Goal: Information Seeking & Learning: Learn about a topic

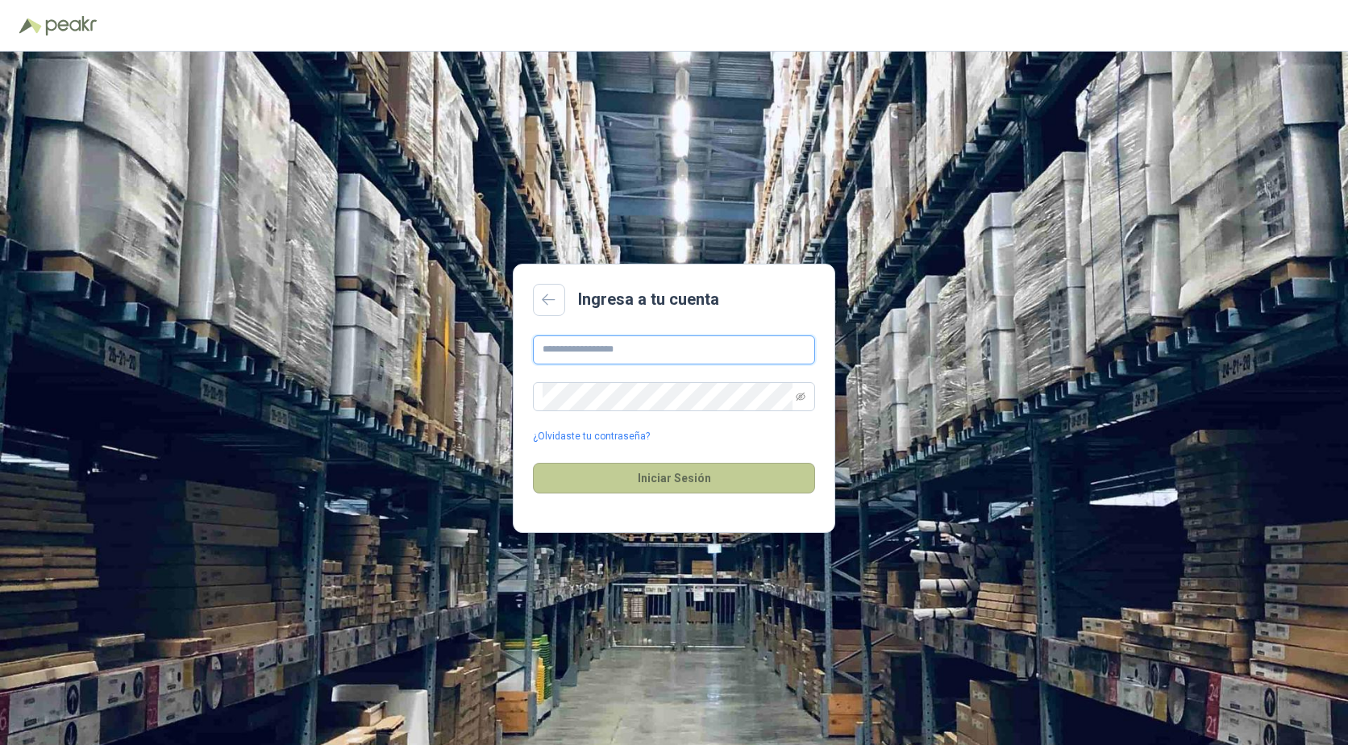
type input "**********"
click at [644, 483] on button "Iniciar Sesión" at bounding box center [674, 478] width 282 height 31
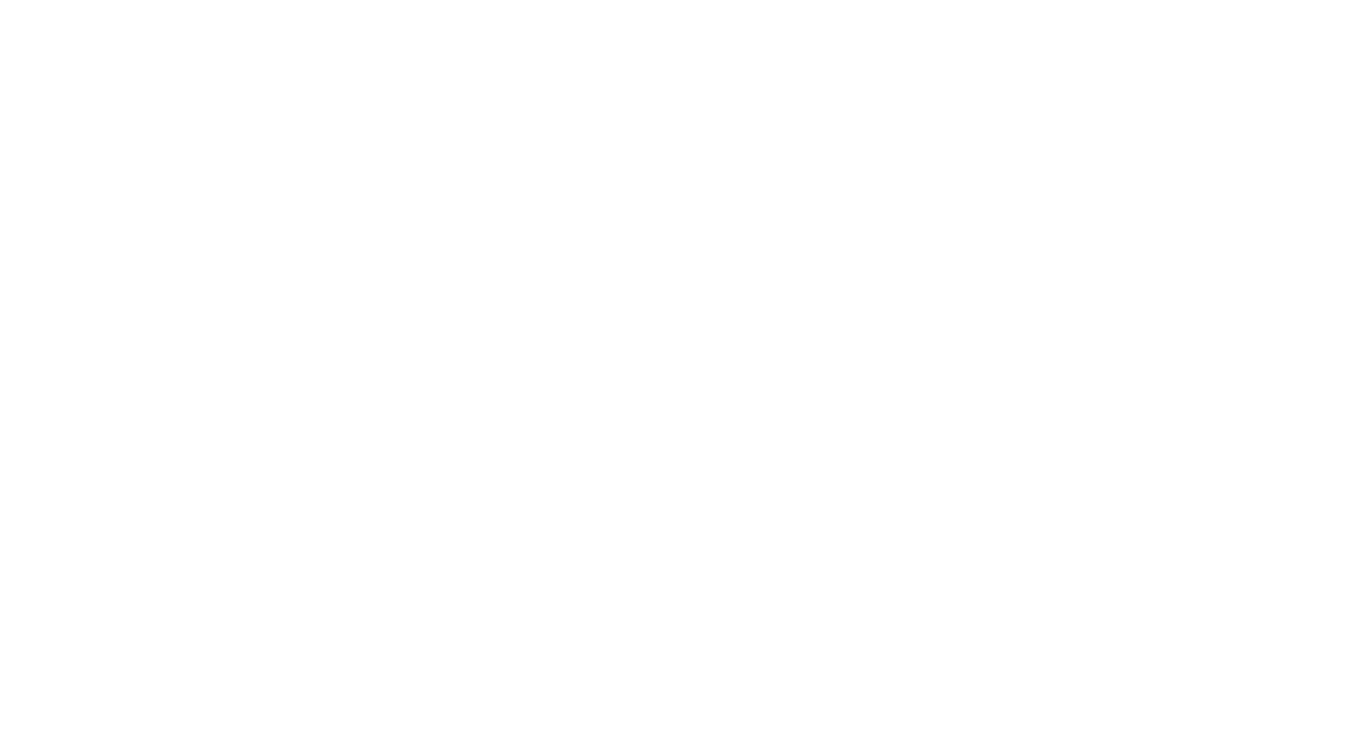
click at [271, 0] on html at bounding box center [674, 0] width 1348 height 0
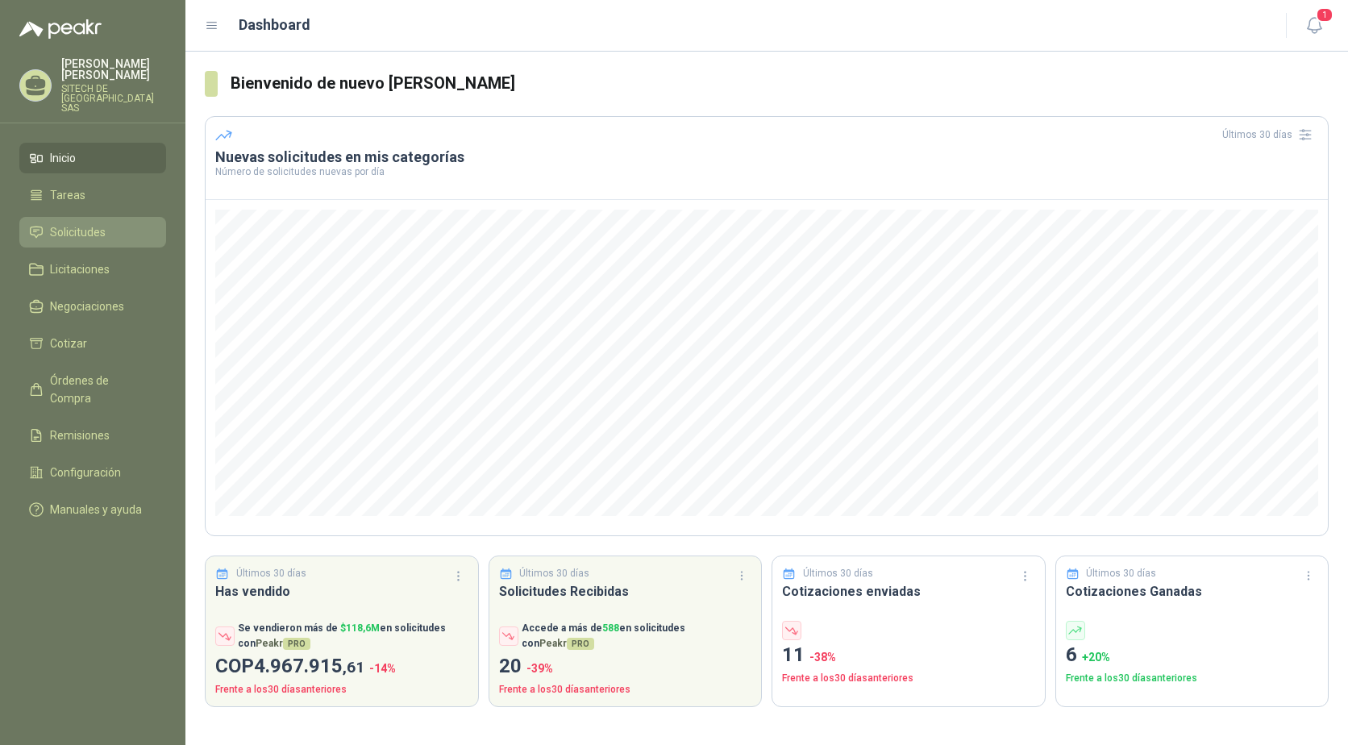
click at [94, 217] on link "Solicitudes" at bounding box center [92, 232] width 147 height 31
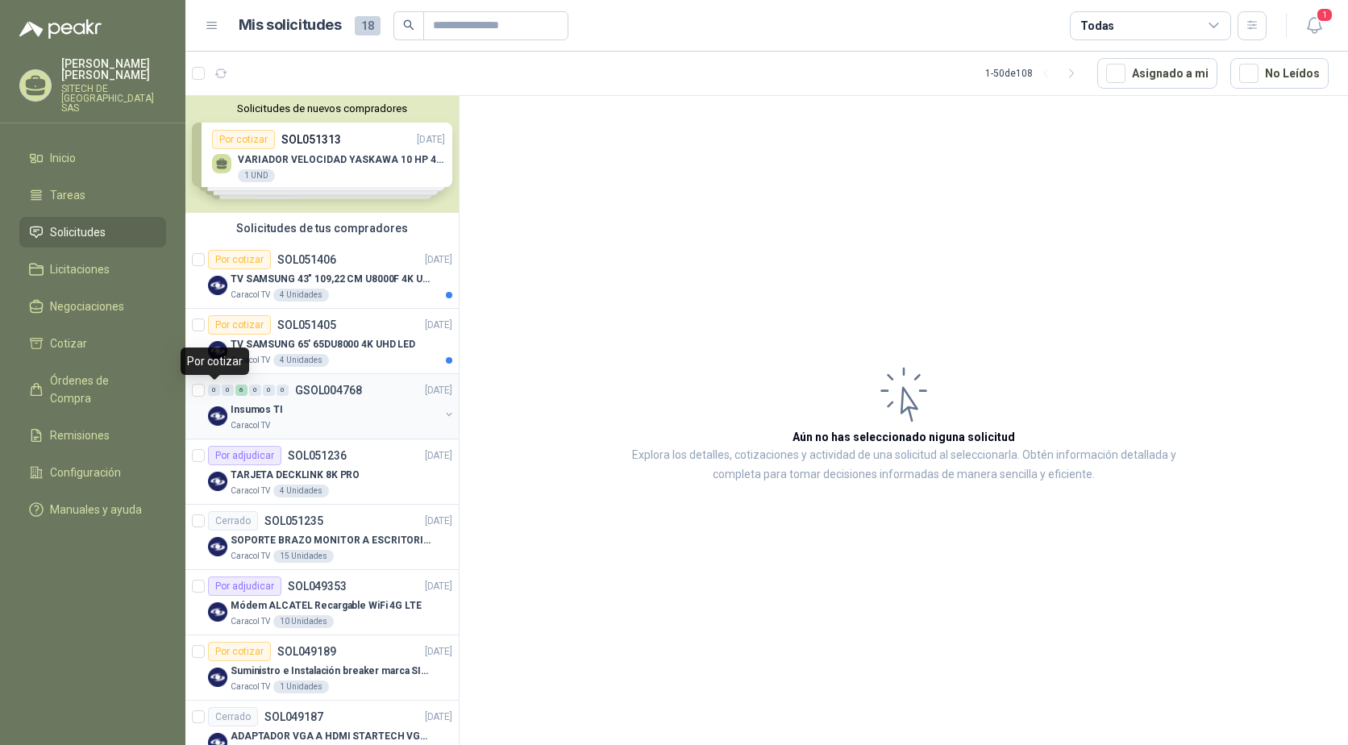
click at [214, 387] on div "0" at bounding box center [214, 390] width 12 height 11
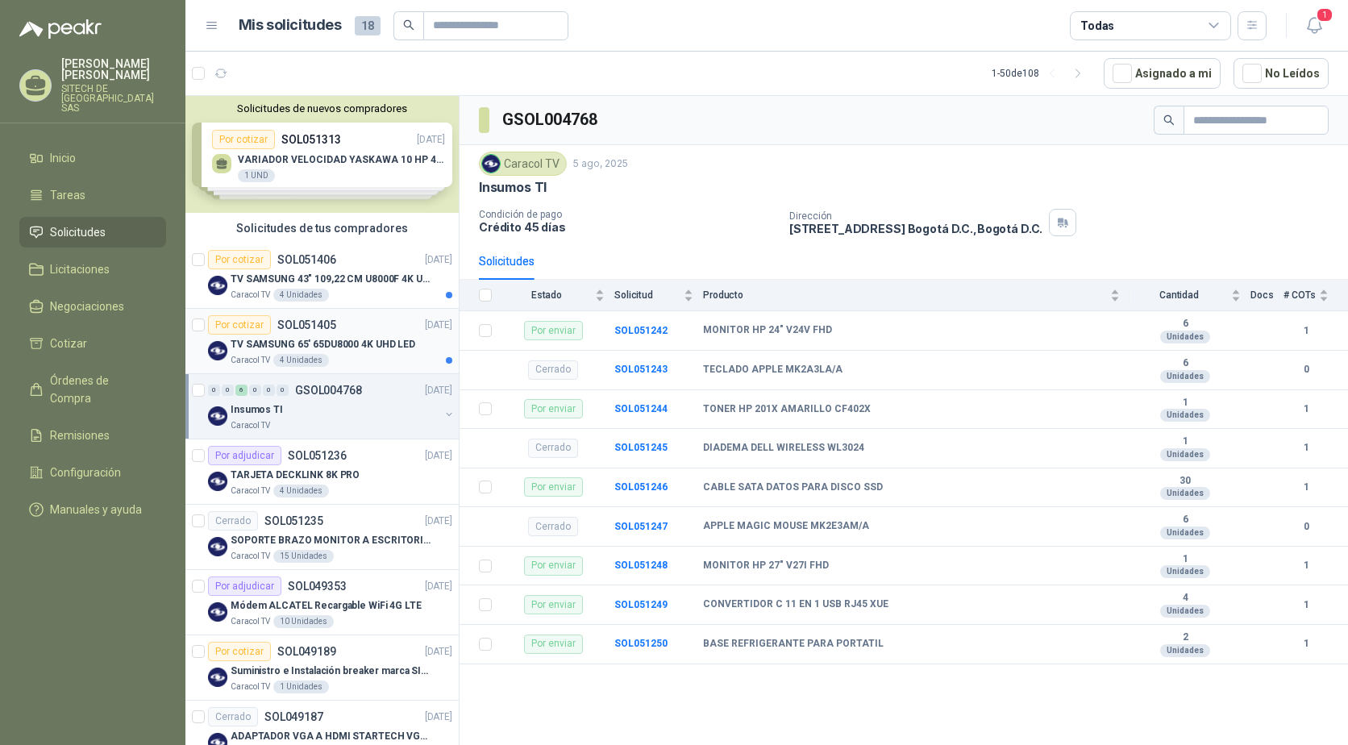
click at [317, 335] on div "TV SAMSUNG 65' 65DU8000 4K UHD LED" at bounding box center [342, 344] width 222 height 19
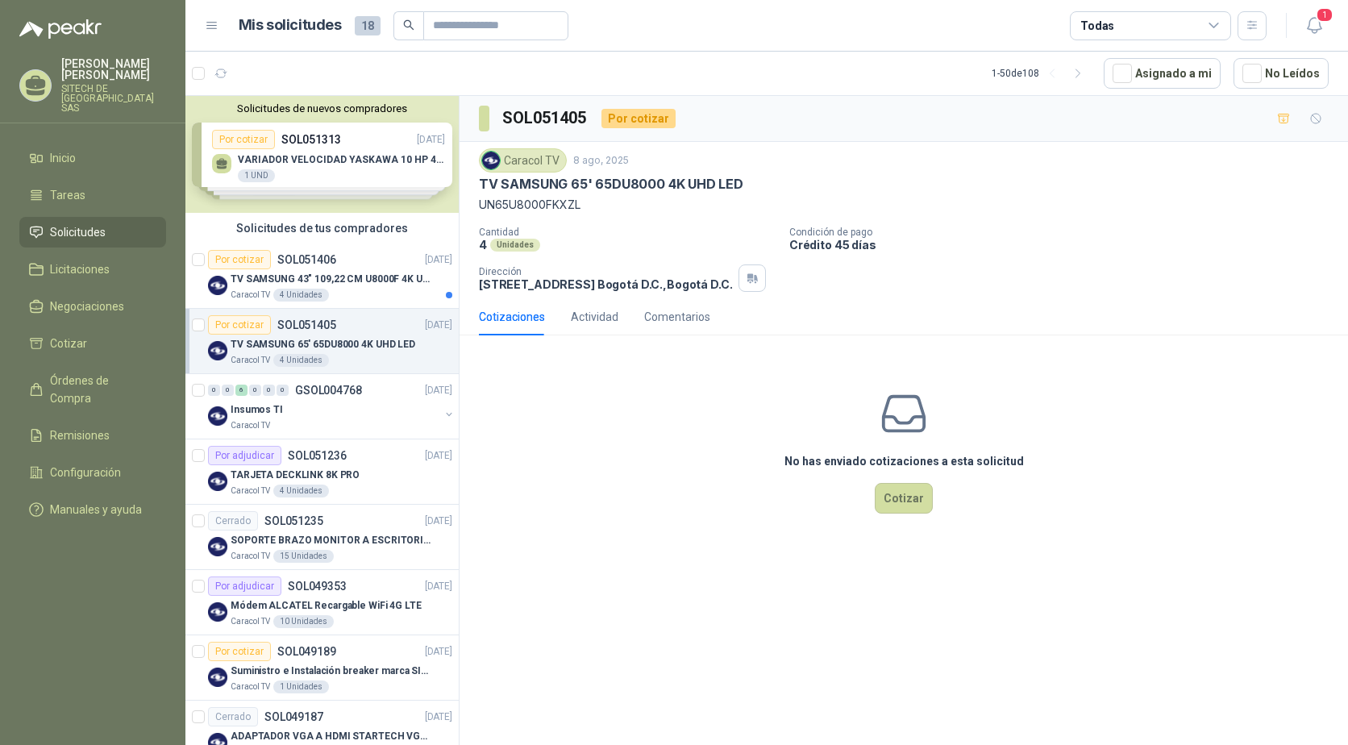
click at [547, 181] on p "TV SAMSUNG 65' 65DU8000 4K UHD LED" at bounding box center [611, 184] width 265 height 17
click at [508, 190] on p "TV SAMSUNG 65' 65DU8000 4K UHD LED" at bounding box center [611, 184] width 265 height 17
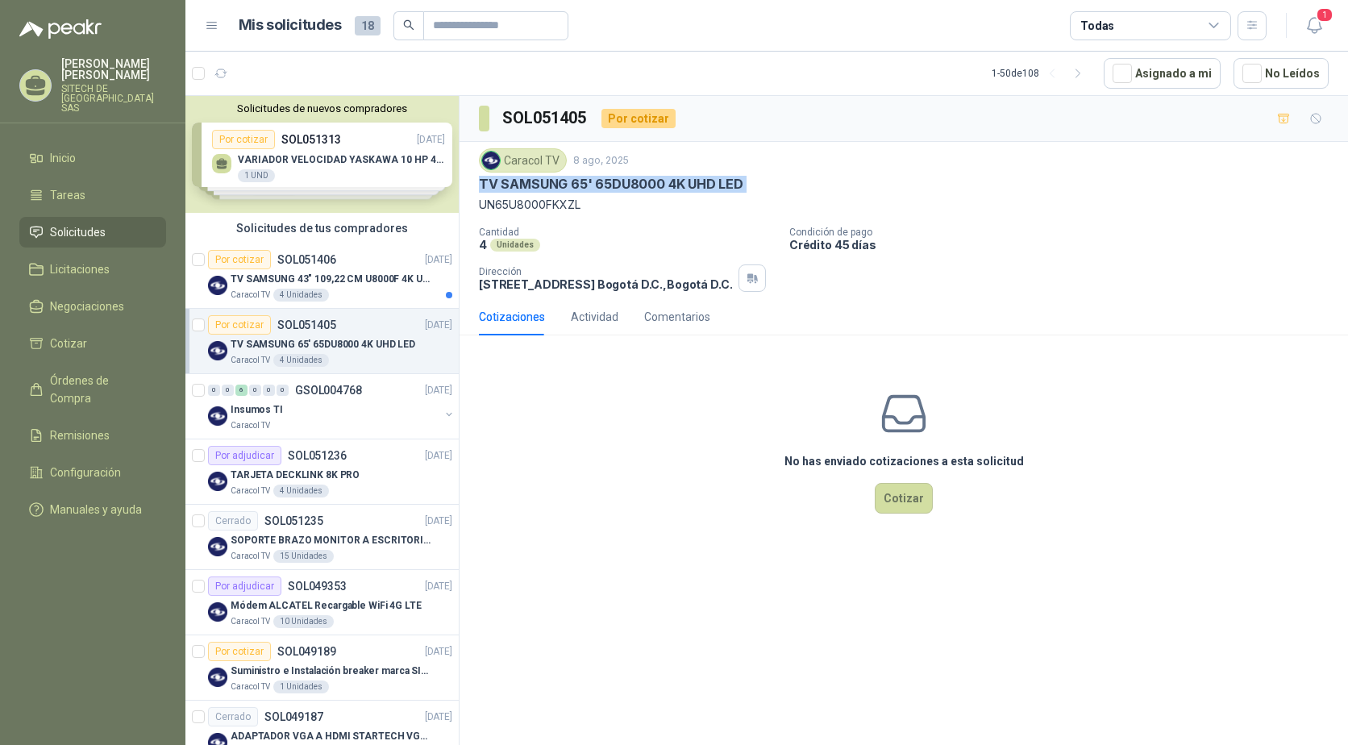
click at [508, 190] on p "TV SAMSUNG 65' 65DU8000 4K UHD LED" at bounding box center [611, 184] width 265 height 17
click at [583, 178] on p "TV SAMSUNG 65' 65DU8000 4K UHD LED" at bounding box center [611, 184] width 265 height 17
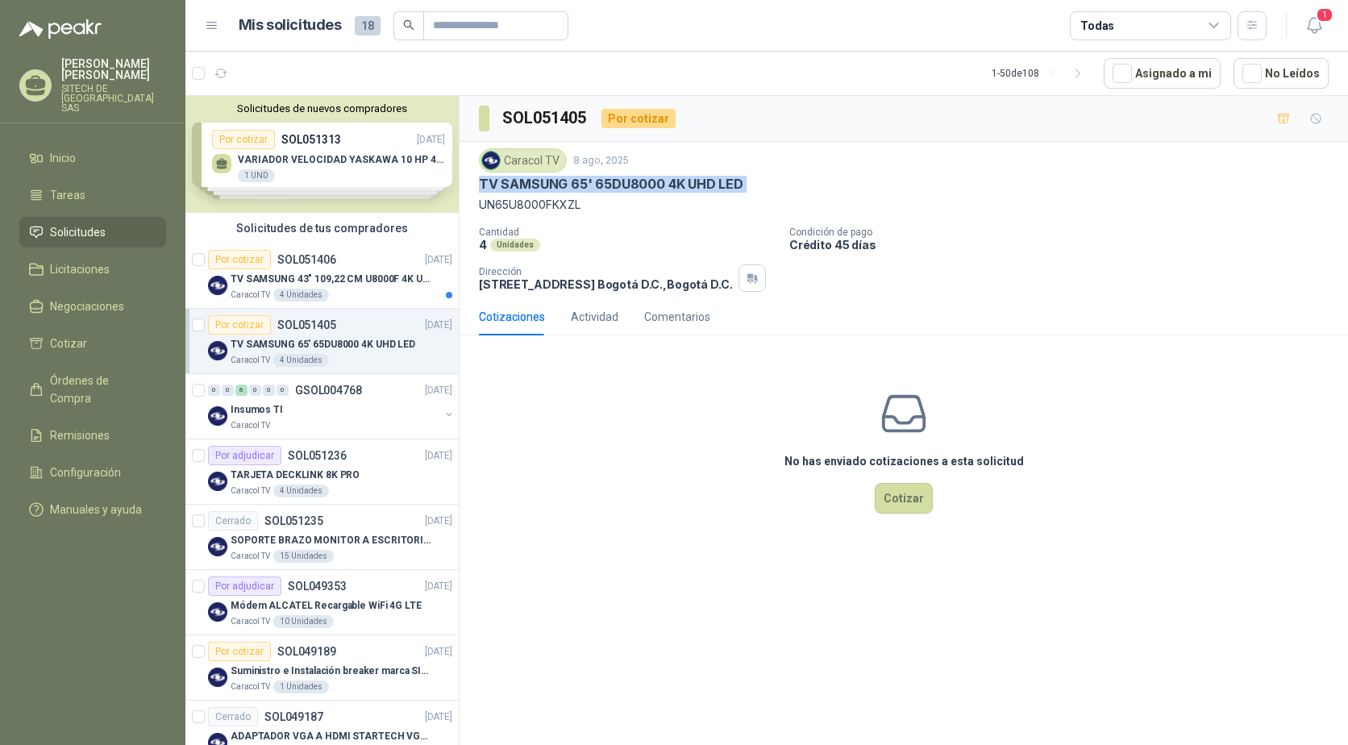
drag, startPoint x: 583, startPoint y: 178, endPoint x: 463, endPoint y: 190, distance: 120.8
click at [487, 181] on p "TV SAMSUNG 65' 65DU8000 4K UHD LED" at bounding box center [611, 184] width 265 height 17
drag, startPoint x: 478, startPoint y: 182, endPoint x: 588, endPoint y: 202, distance: 111.4
click at [588, 202] on div "Caracol TV 8 ago, 2025 TV SAMSUNG 65' 65DU8000 4K UHD LED UN65U8000FKXZL Cantid…" at bounding box center [904, 220] width 889 height 156
copy div "TV SAMSUNG 65' 65DU8000 4K UHD LED UN65U8000FKXZL"
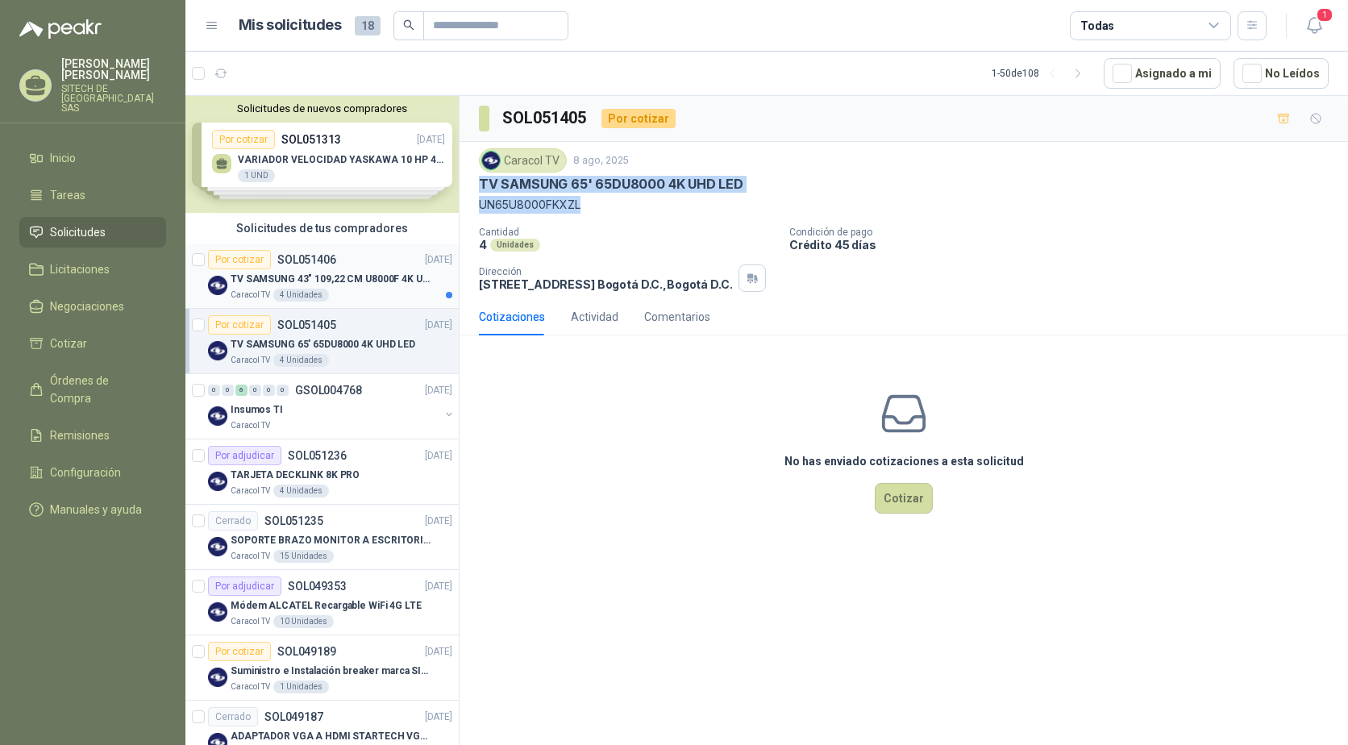
click at [294, 276] on p "TV SAMSUNG 43" 109,22 CM U8000F 4K UHD" at bounding box center [331, 279] width 201 height 15
drag, startPoint x: 480, startPoint y: 180, endPoint x: 584, endPoint y: 202, distance: 106.5
click at [584, 202] on div "Caracol TV 8 ago, 2025 TV SAMSUNG 43" 109,22 CM U8000F 4K UHD UN43U8000FKXZL" at bounding box center [904, 180] width 850 height 65
copy div "TV SAMSUNG 43" 109,22 CM U8000F 4K UHD UN43U8000FKXZL"
click at [264, 340] on p "TV SAMSUNG 65' 65DU8000 4K UHD LED" at bounding box center [323, 344] width 185 height 15
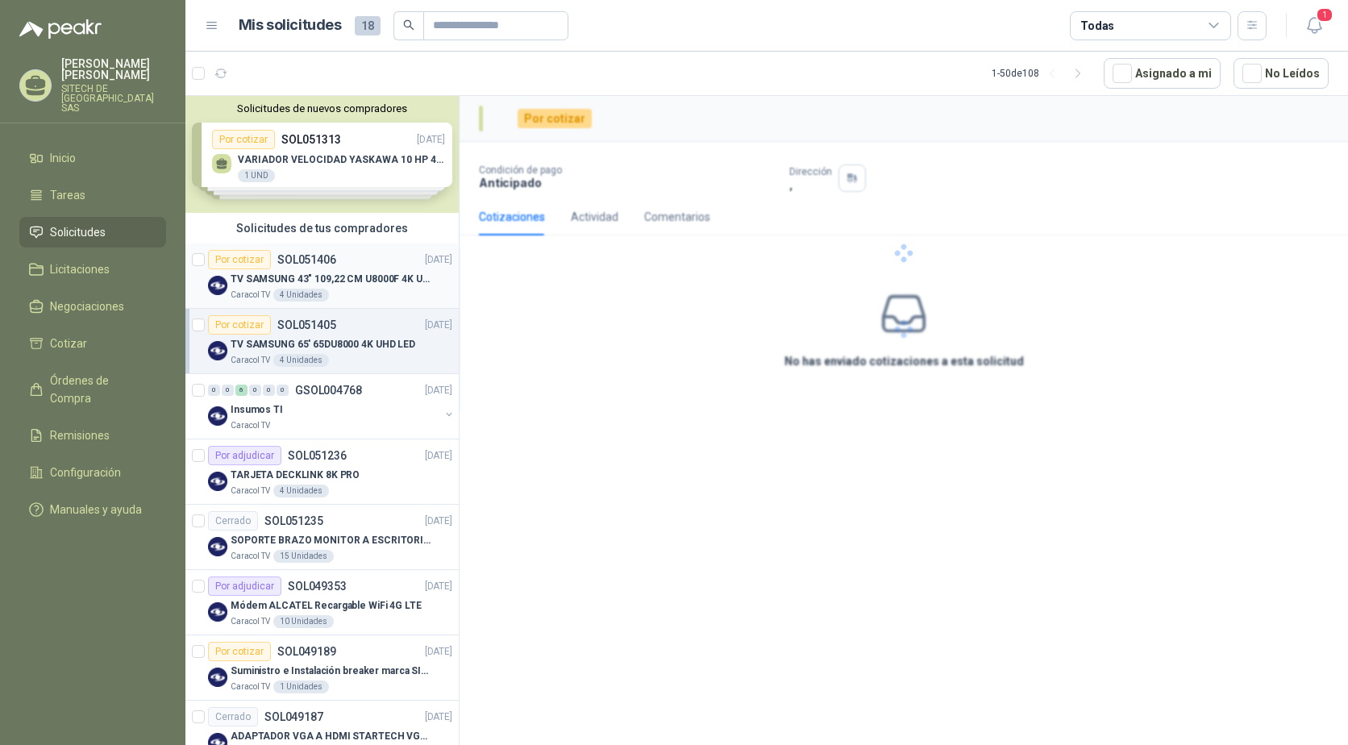
click at [273, 267] on div "Por cotizar SOL051406" at bounding box center [272, 259] width 128 height 19
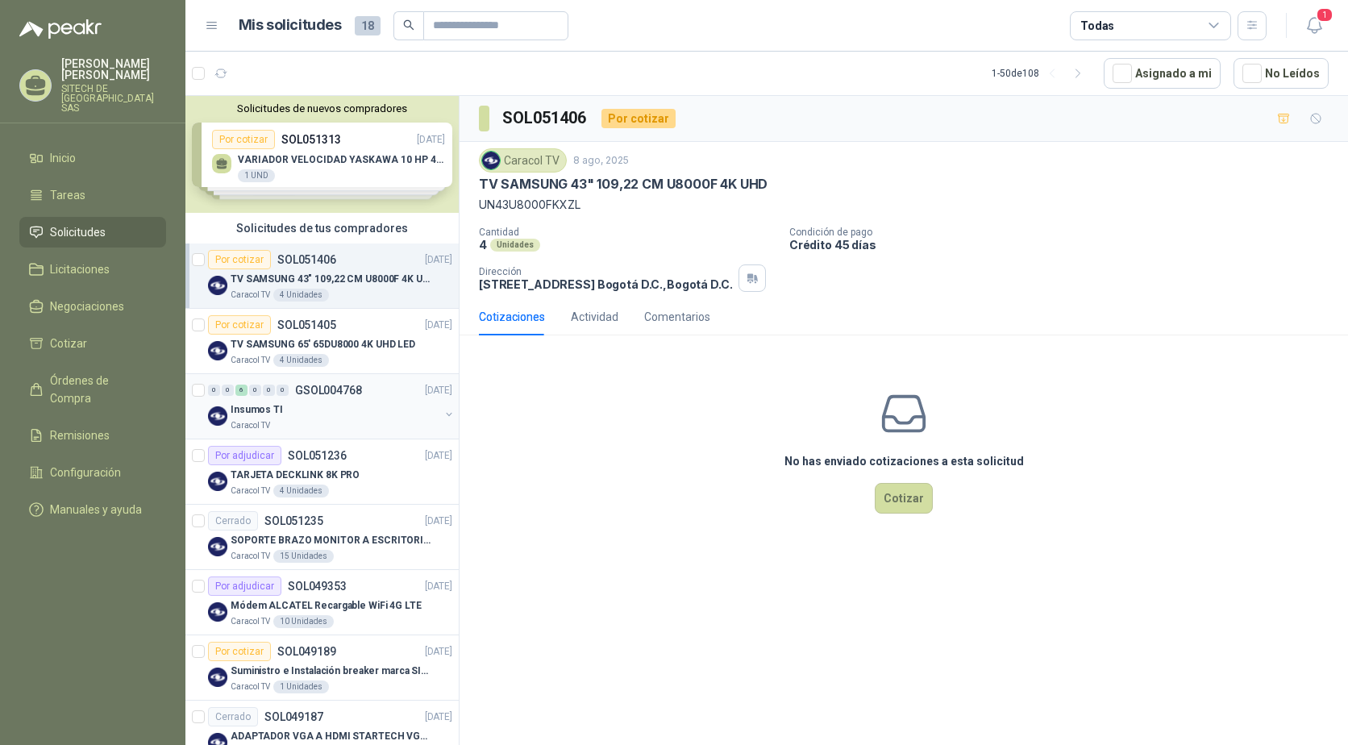
click at [212, 389] on div "0" at bounding box center [214, 390] width 12 height 11
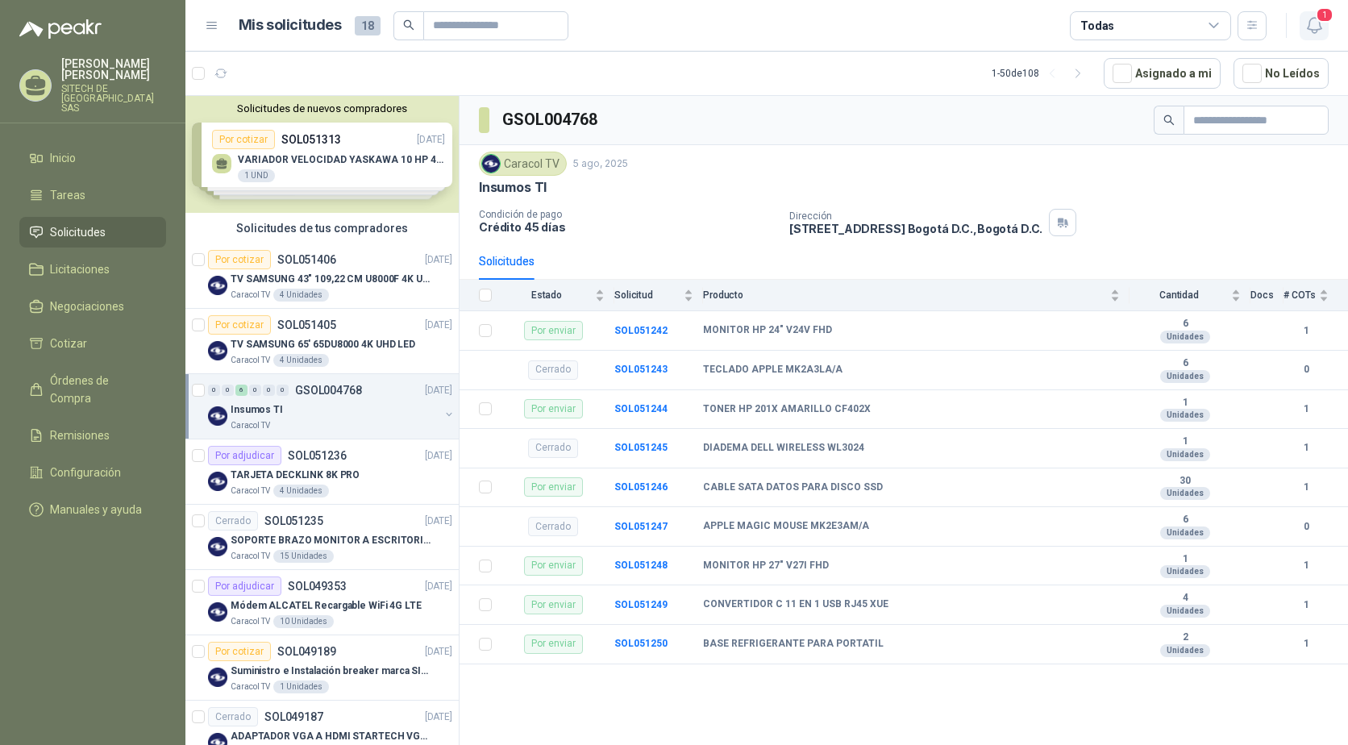
click at [1321, 7] on span "1" at bounding box center [1325, 14] width 18 height 15
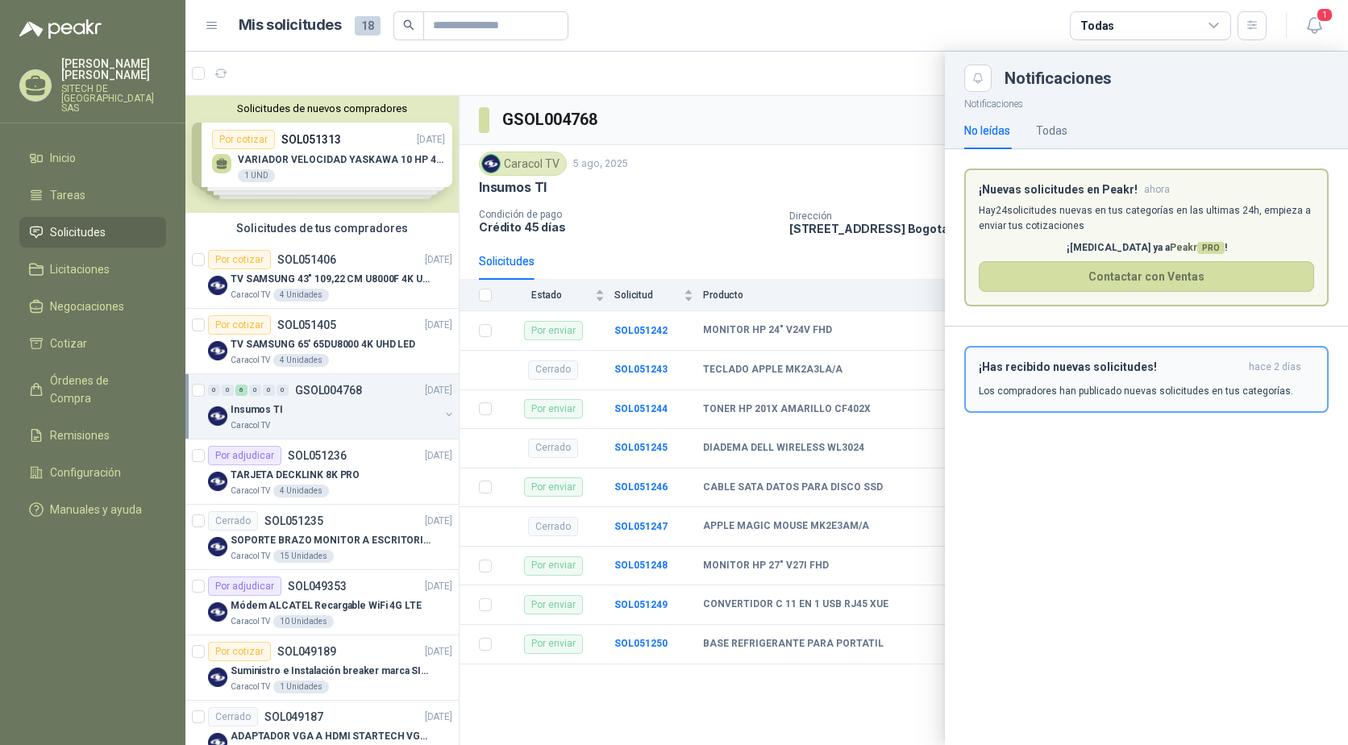
click at [1044, 377] on div "¡Has recibido nuevas solicitudes! hace 2 días Los compradores han publicado nue…" at bounding box center [1146, 379] width 335 height 38
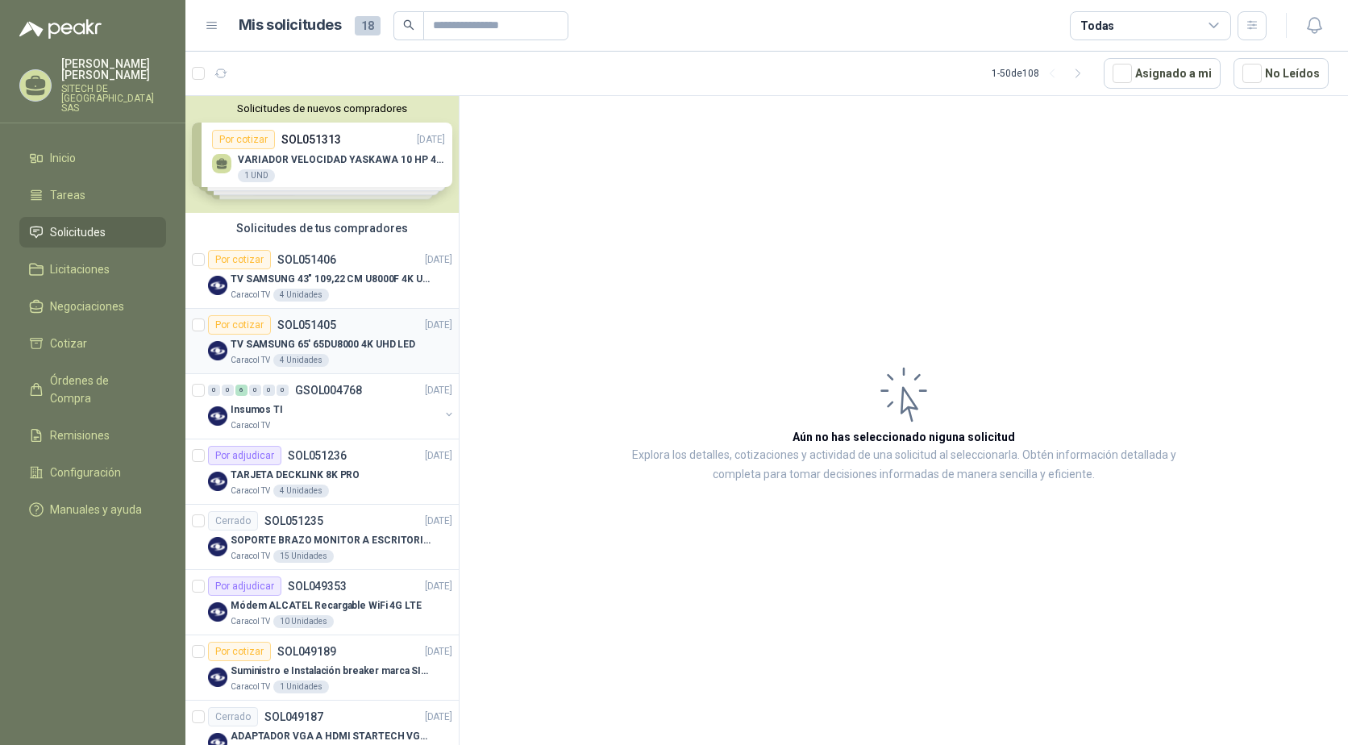
click at [339, 332] on div "Por cotizar SOL051405 08/08/25" at bounding box center [330, 324] width 244 height 19
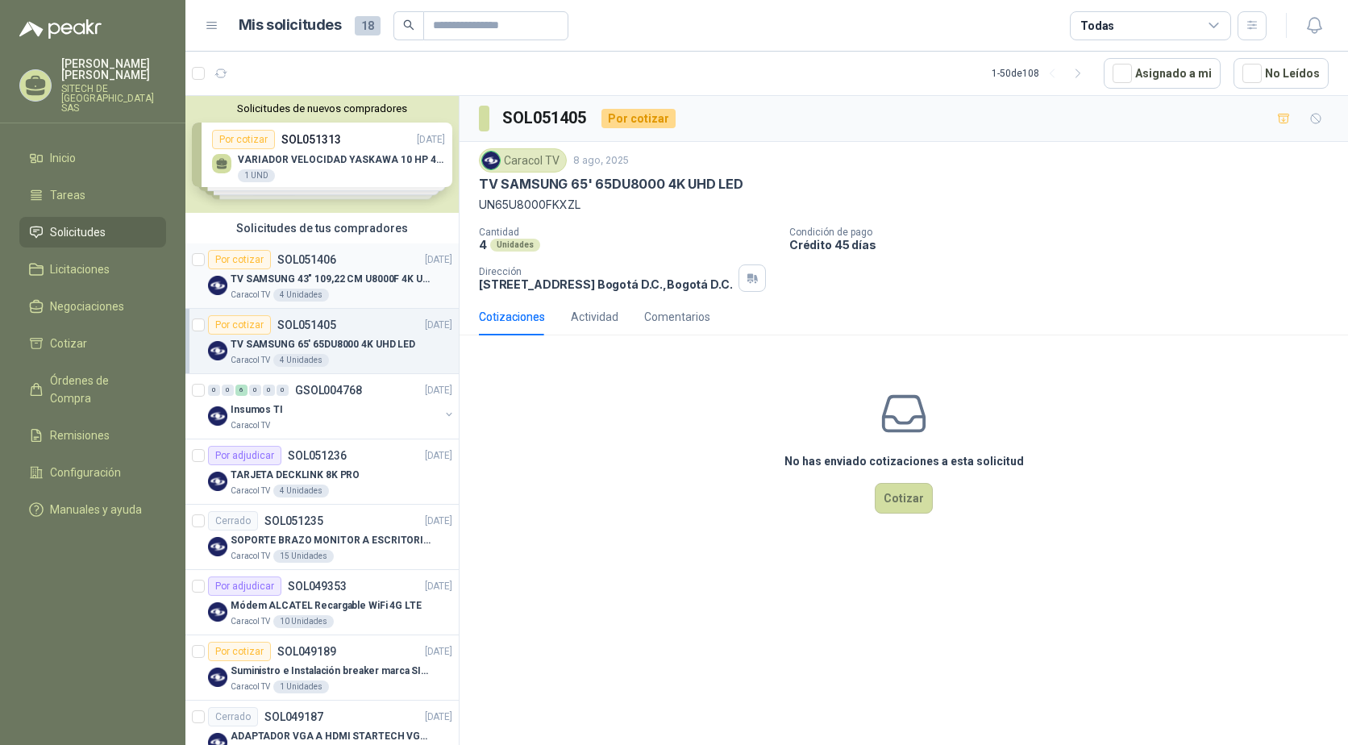
click at [328, 277] on p "TV SAMSUNG 43" 109,22 CM U8000F 4K UHD" at bounding box center [331, 279] width 201 height 15
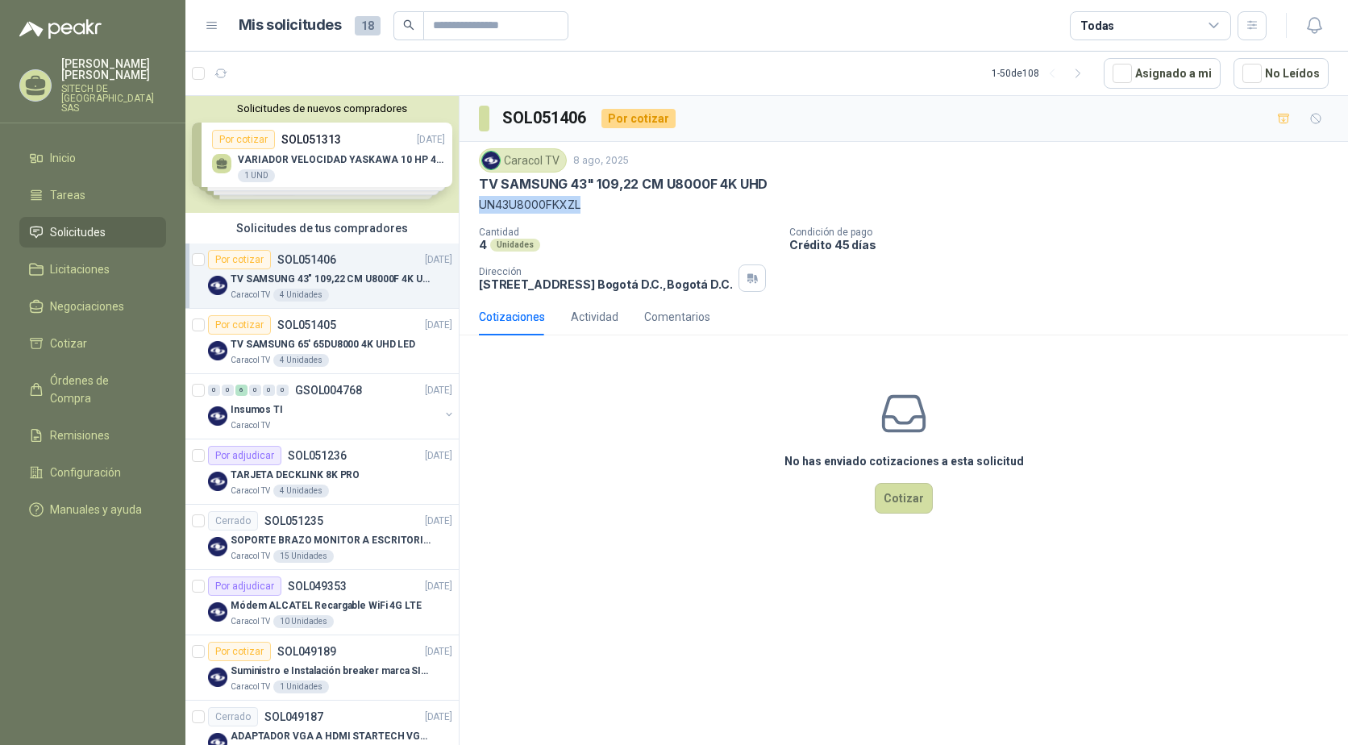
drag, startPoint x: 481, startPoint y: 207, endPoint x: 584, endPoint y: 207, distance: 103.2
click at [584, 207] on p "UN43U8000FKXZL" at bounding box center [904, 205] width 850 height 18
copy p "UN43U8000FKXZL"
drag, startPoint x: 473, startPoint y: 184, endPoint x: 768, endPoint y: 184, distance: 294.4
click at [768, 184] on div "Caracol TV 8 ago, 2025 TV SAMSUNG 43" 109,22 CM U8000F 4K UHD UN43U8000FKXZL Ca…" at bounding box center [904, 220] width 889 height 156
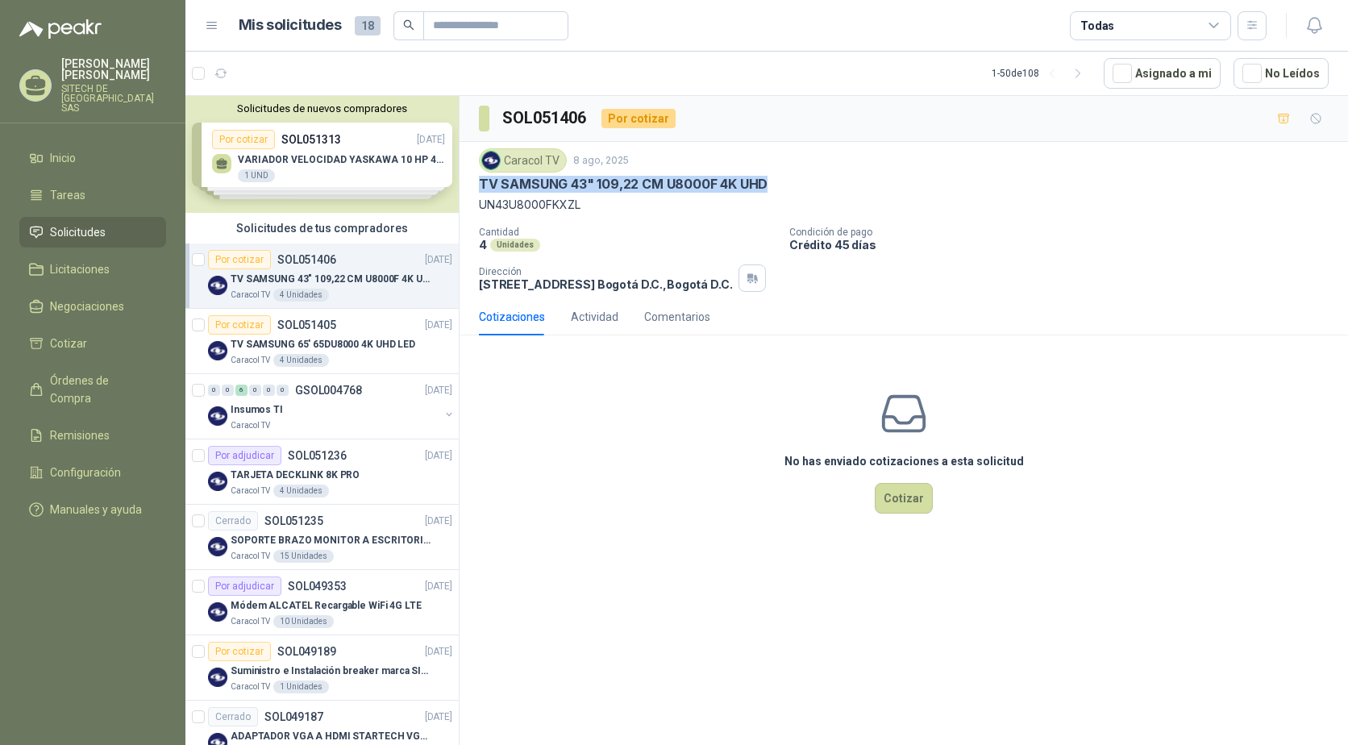
copy p "TV SAMSUNG 43" 109,22 CM U8000F 4K UHD"
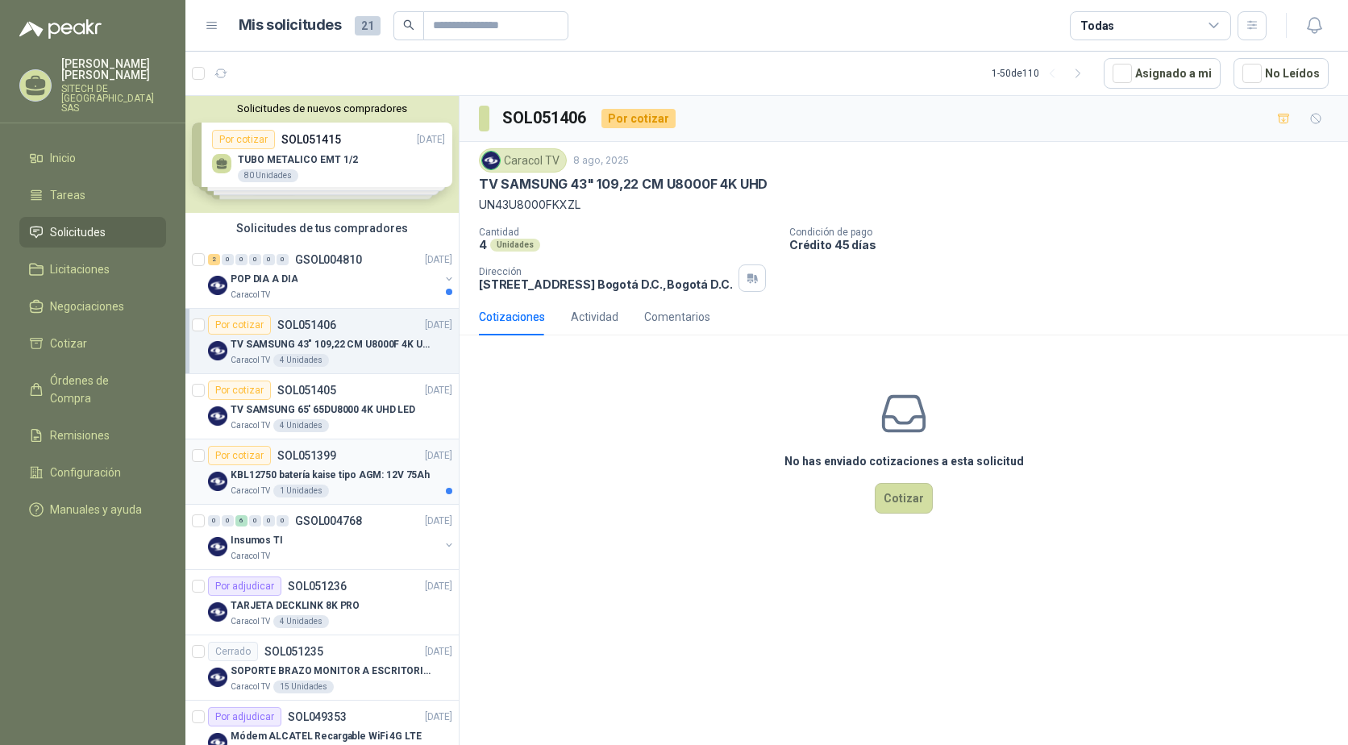
click at [360, 461] on div "Por cotizar SOL051399 [DATE]" at bounding box center [330, 455] width 244 height 19
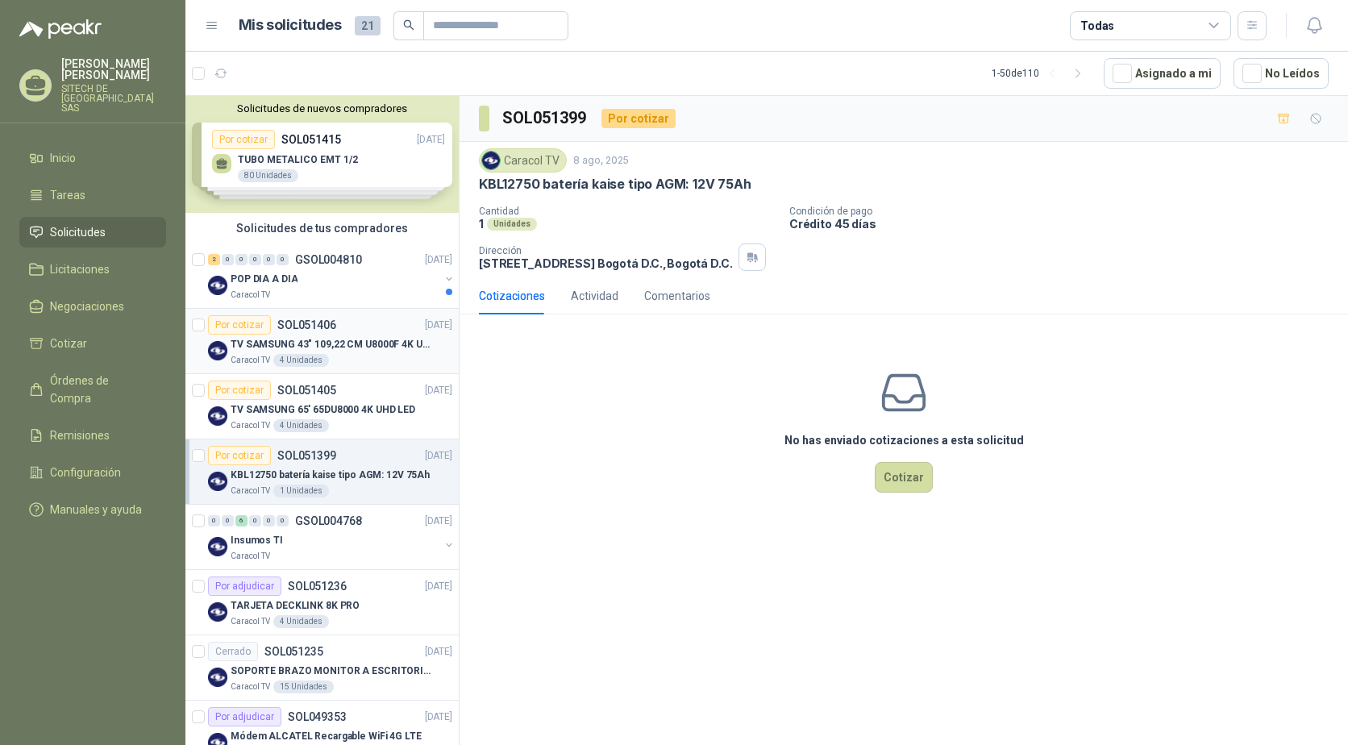
click at [287, 326] on p "SOL051406" at bounding box center [306, 324] width 59 height 11
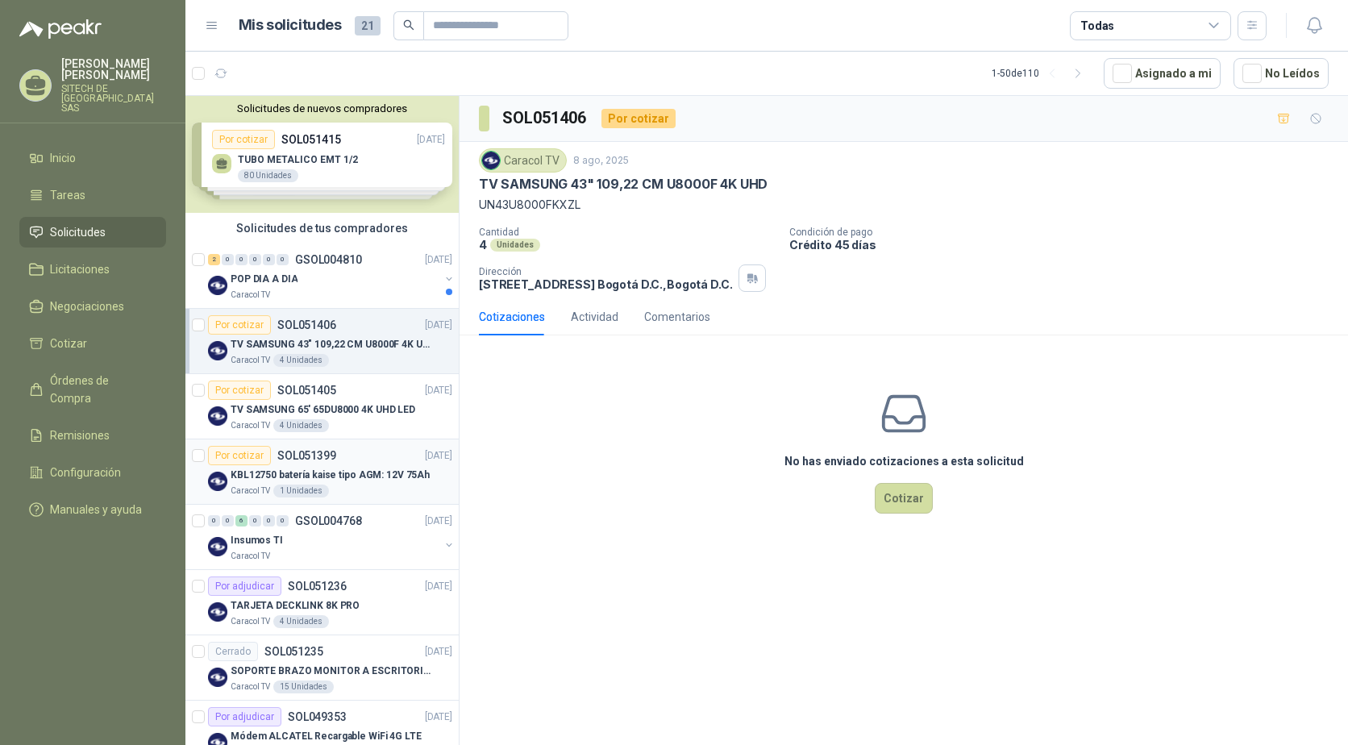
click at [291, 485] on div "1 Unidades" at bounding box center [301, 491] width 56 height 13
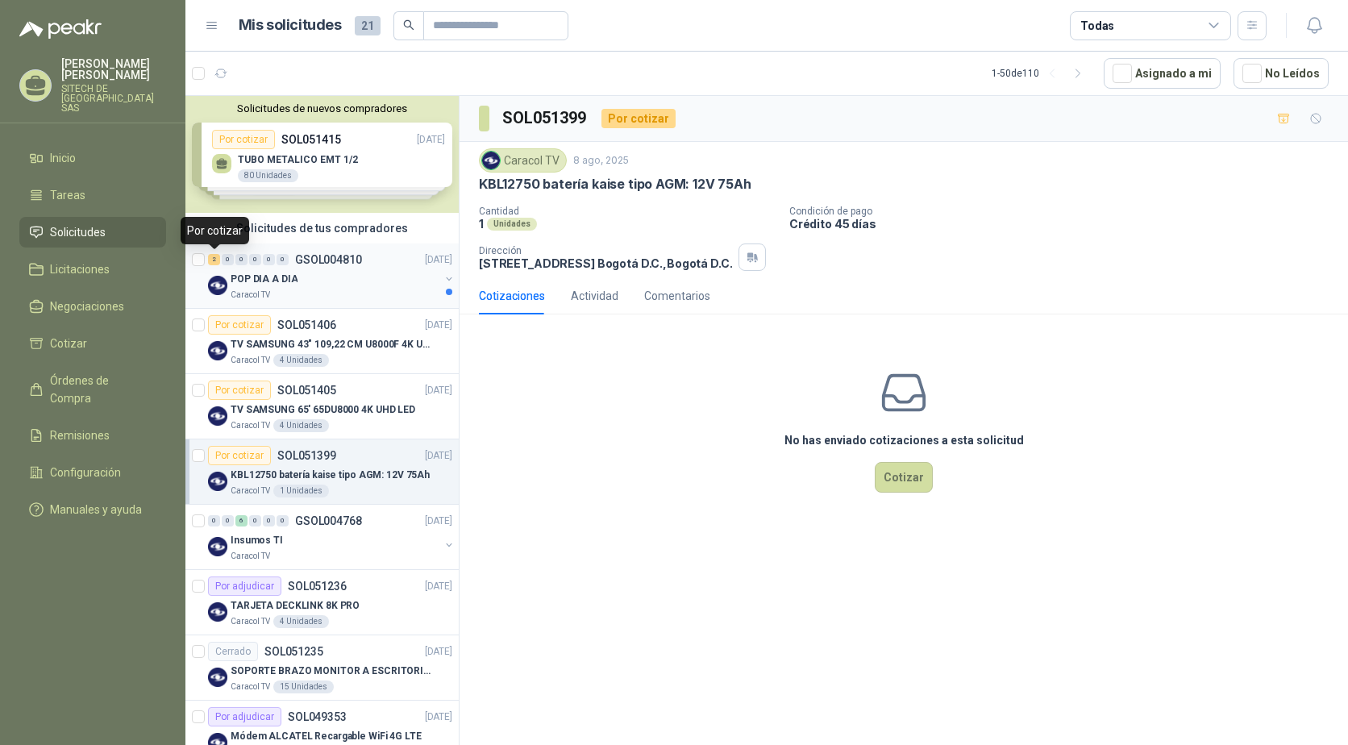
click at [213, 257] on div "2" at bounding box center [214, 259] width 12 height 11
